Goal: Information Seeking & Learning: Learn about a topic

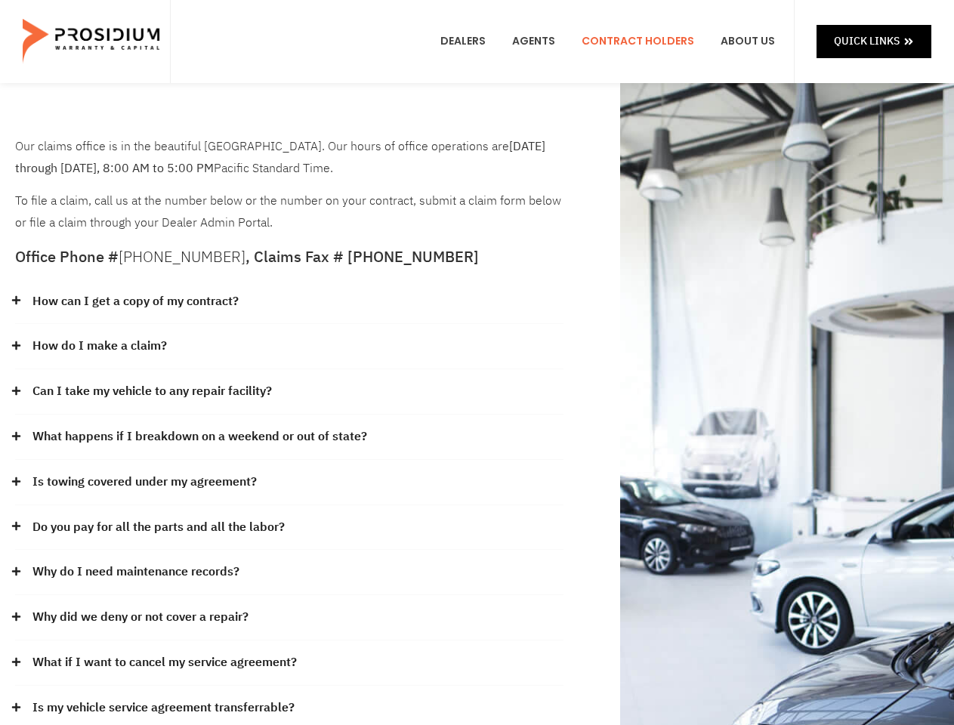
click at [476, 362] on div "How do I make a claim?" at bounding box center [289, 346] width 548 height 45
click at [289, 302] on div "How can I get a copy of my contract?" at bounding box center [289, 301] width 548 height 45
click at [134, 301] on link "How can I get a copy of my contract?" at bounding box center [135, 302] width 206 height 22
click at [289, 347] on div "How do I make a claim?" at bounding box center [289, 346] width 548 height 45
click at [99, 346] on link "How do I make a claim?" at bounding box center [99, 346] width 134 height 22
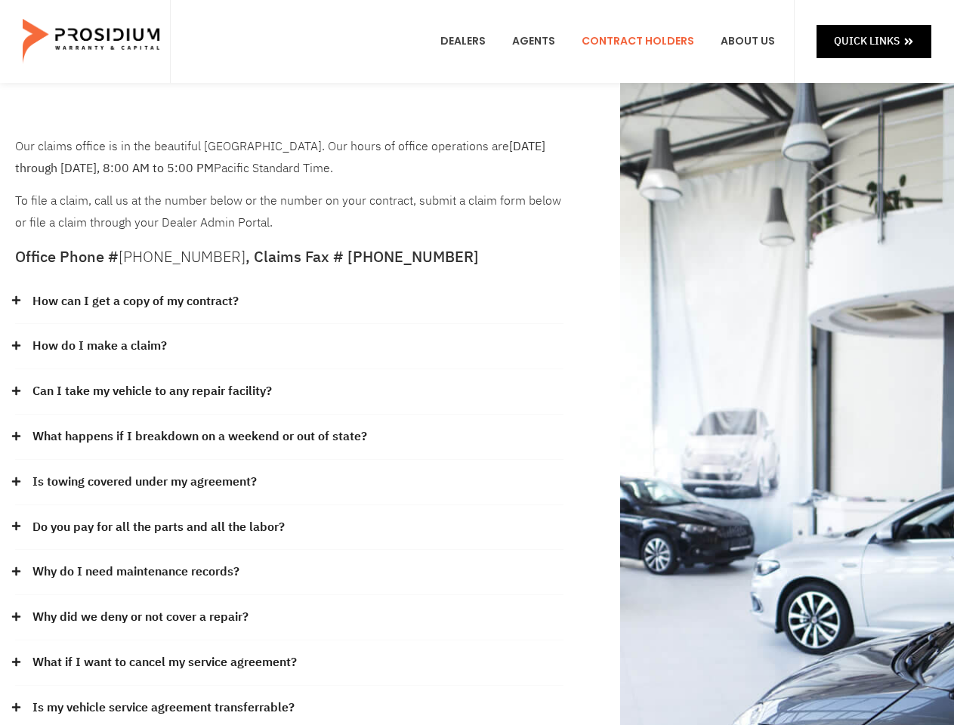
click at [289, 392] on div "Can I take my vehicle to any repair facility?" at bounding box center [289, 391] width 548 height 45
click at [153, 391] on link "Can I take my vehicle to any repair facility?" at bounding box center [151, 392] width 239 height 22
click at [289, 437] on link "What happens if I breakdown on a weekend or out of state?" at bounding box center [199, 437] width 334 height 22
click at [198, 436] on link "What happens if I breakdown on a weekend or out of state?" at bounding box center [199, 437] width 334 height 22
click at [289, 482] on div "Is towing covered under my agreement?" at bounding box center [289, 482] width 548 height 45
